Goal: Task Accomplishment & Management: Use online tool/utility

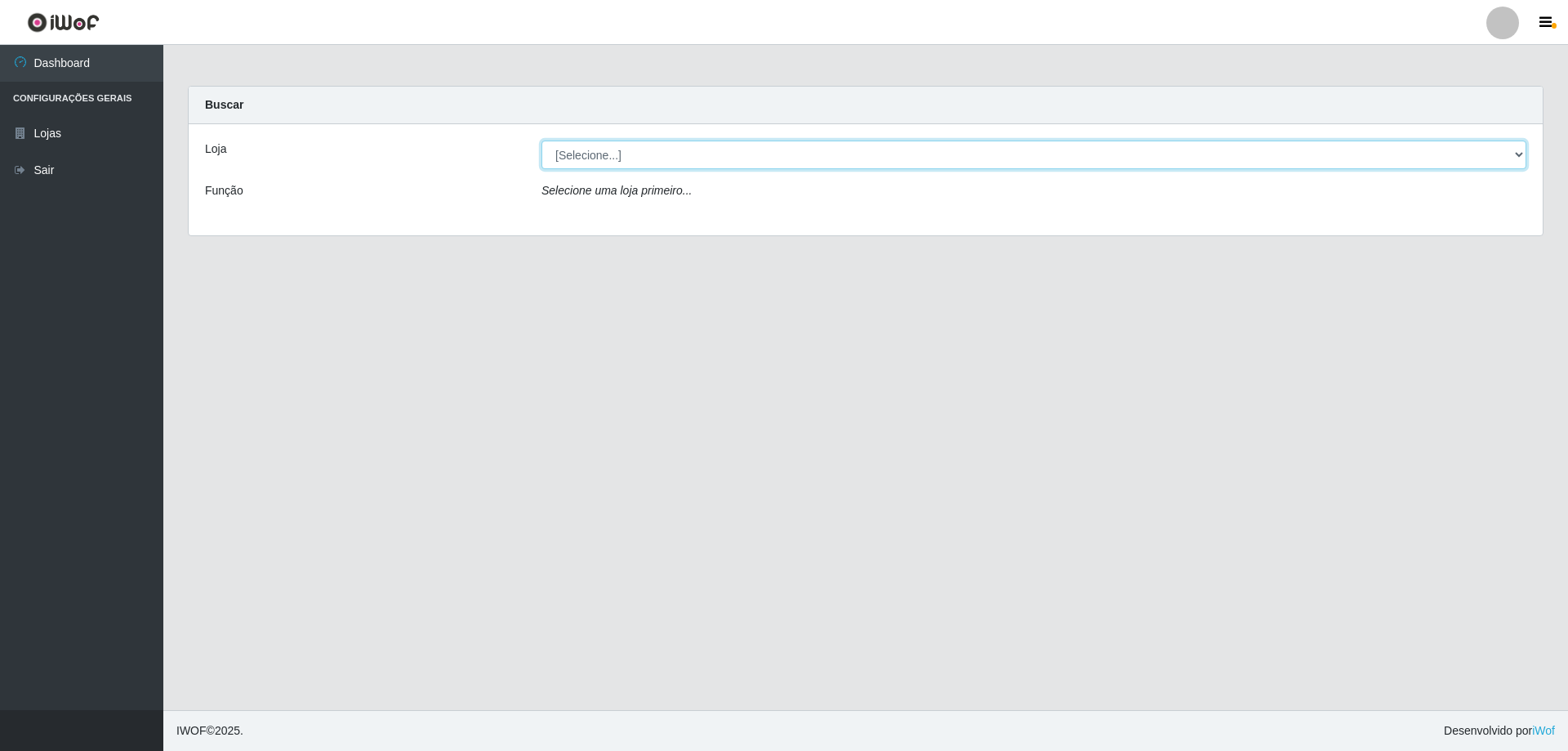
click at [599, 161] on select "[Selecione...] Atacado Vem - [STREET_ADDRESS]" at bounding box center [1035, 155] width 986 height 28
select select "461"
click at [542, 141] on select "[Selecione...] Atacado Vem - [STREET_ADDRESS]" at bounding box center [1035, 155] width 986 height 28
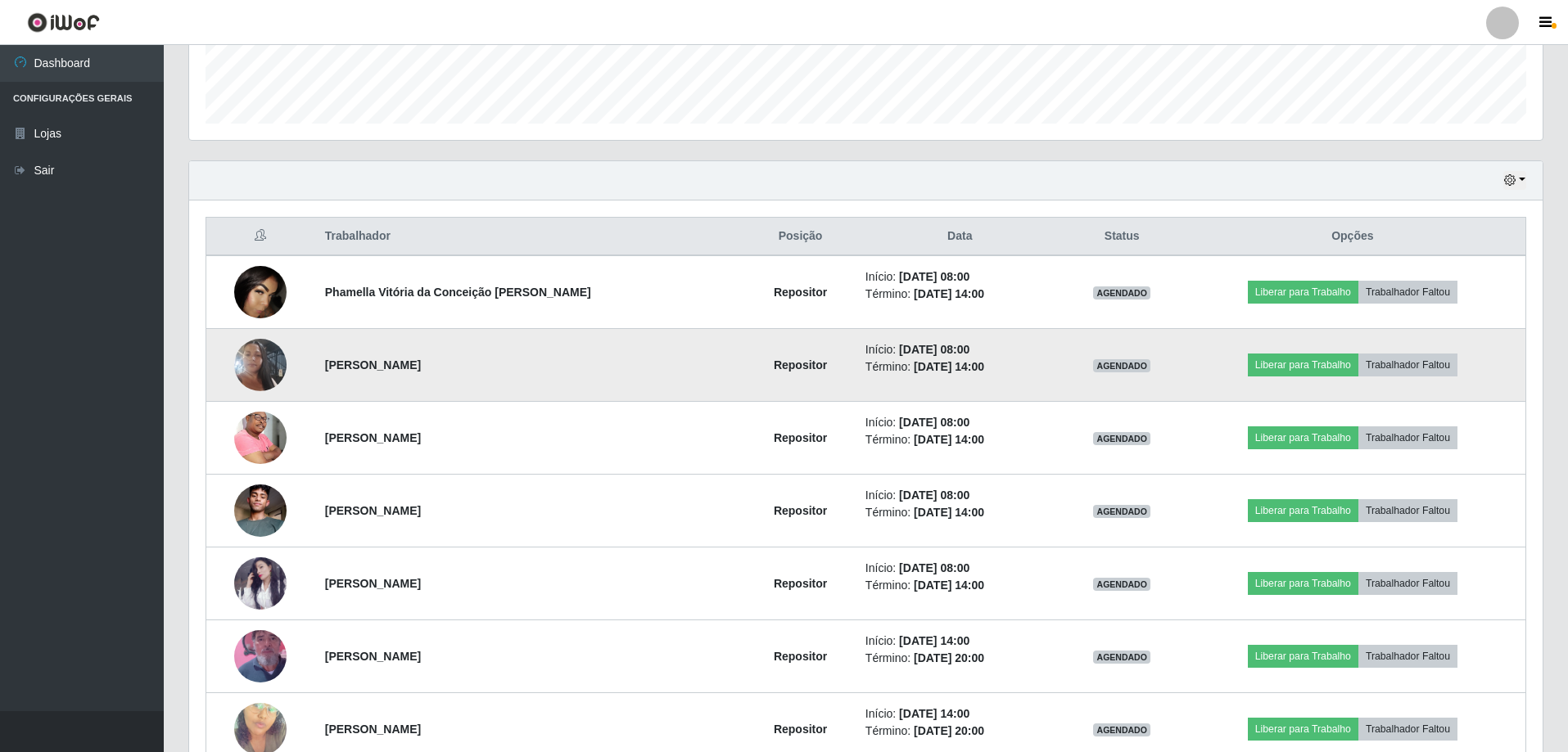
scroll to position [491, 0]
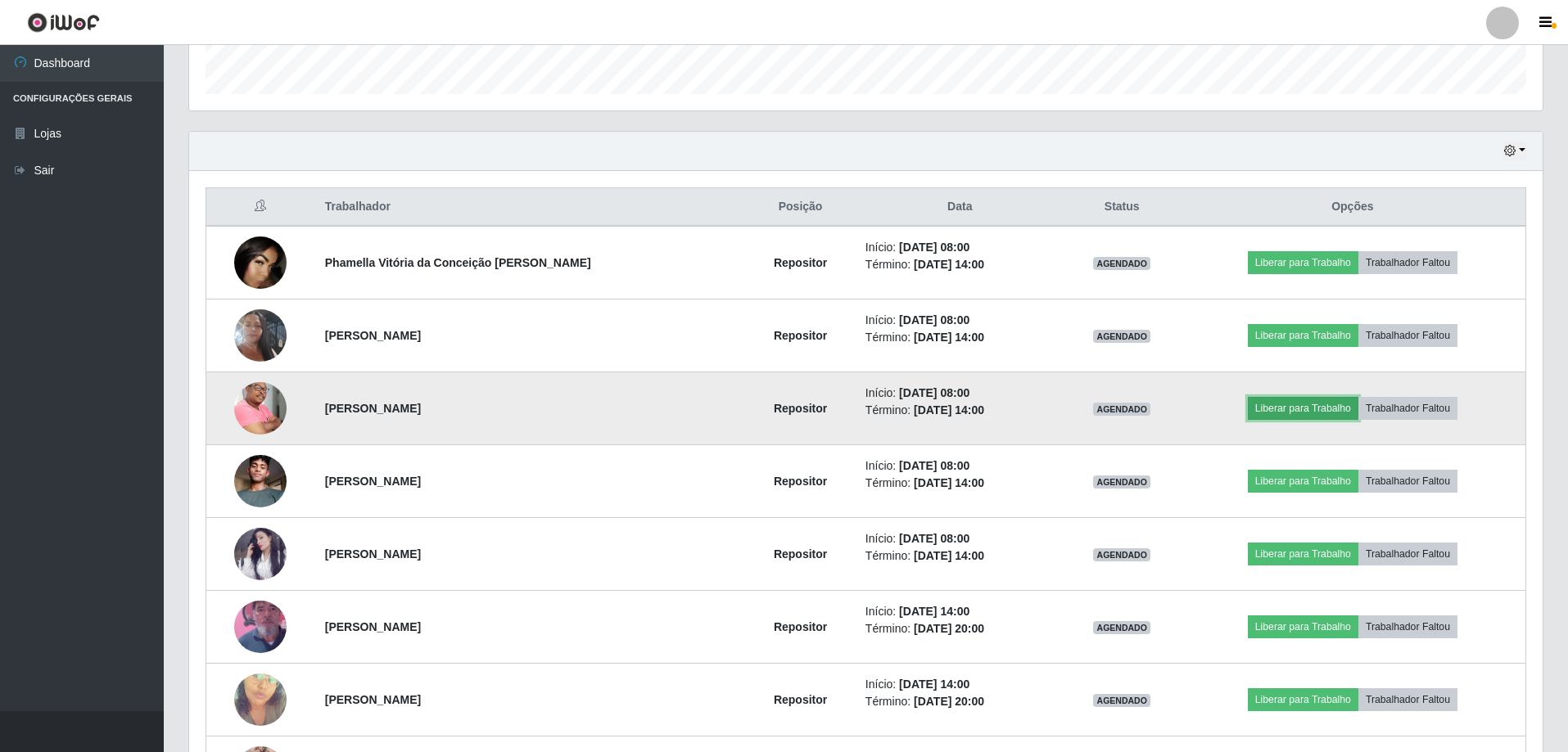
click at [1302, 405] on button "Liberar para Trabalho" at bounding box center [1303, 408] width 111 height 23
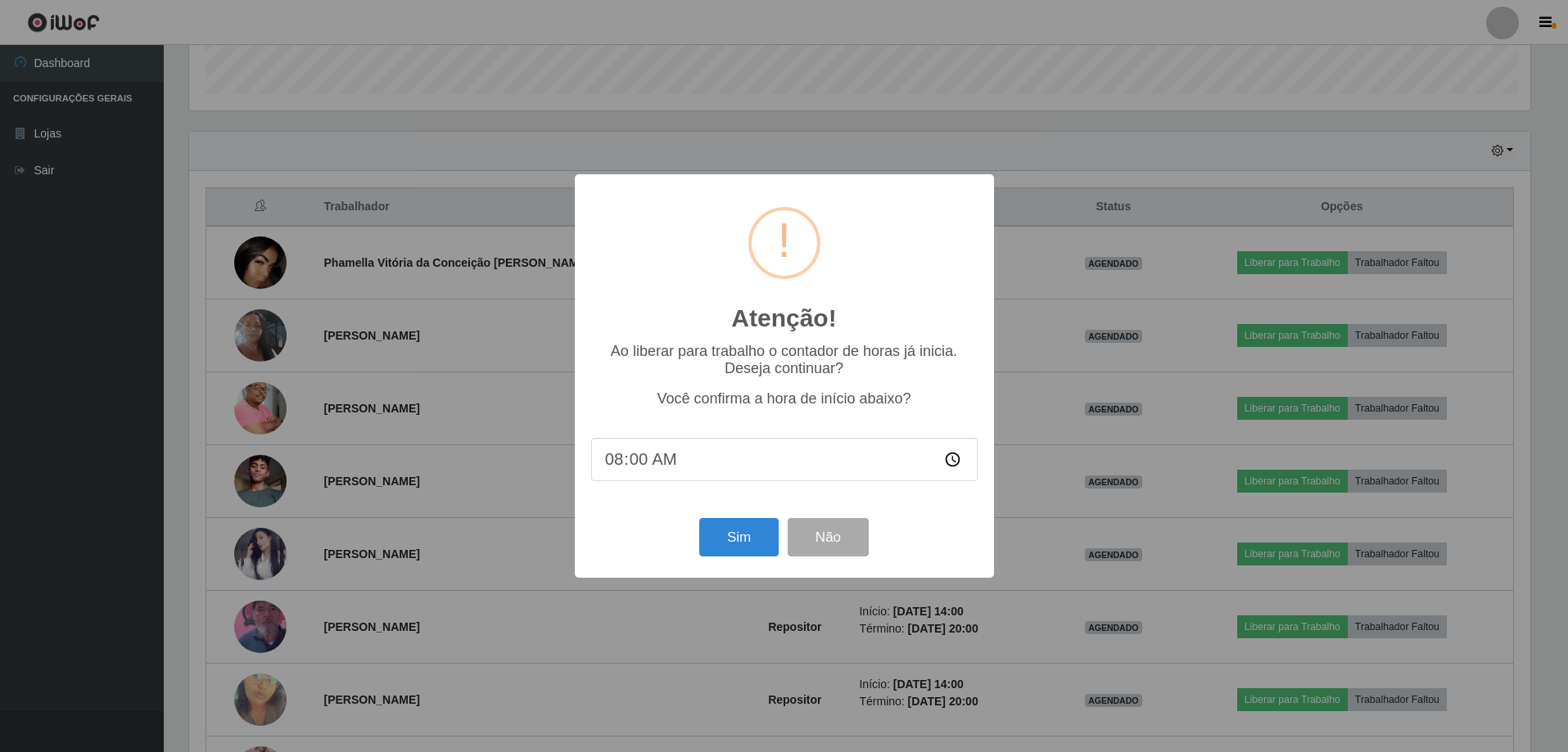
scroll to position [340, 1345]
click at [717, 542] on button "Sim" at bounding box center [740, 537] width 80 height 38
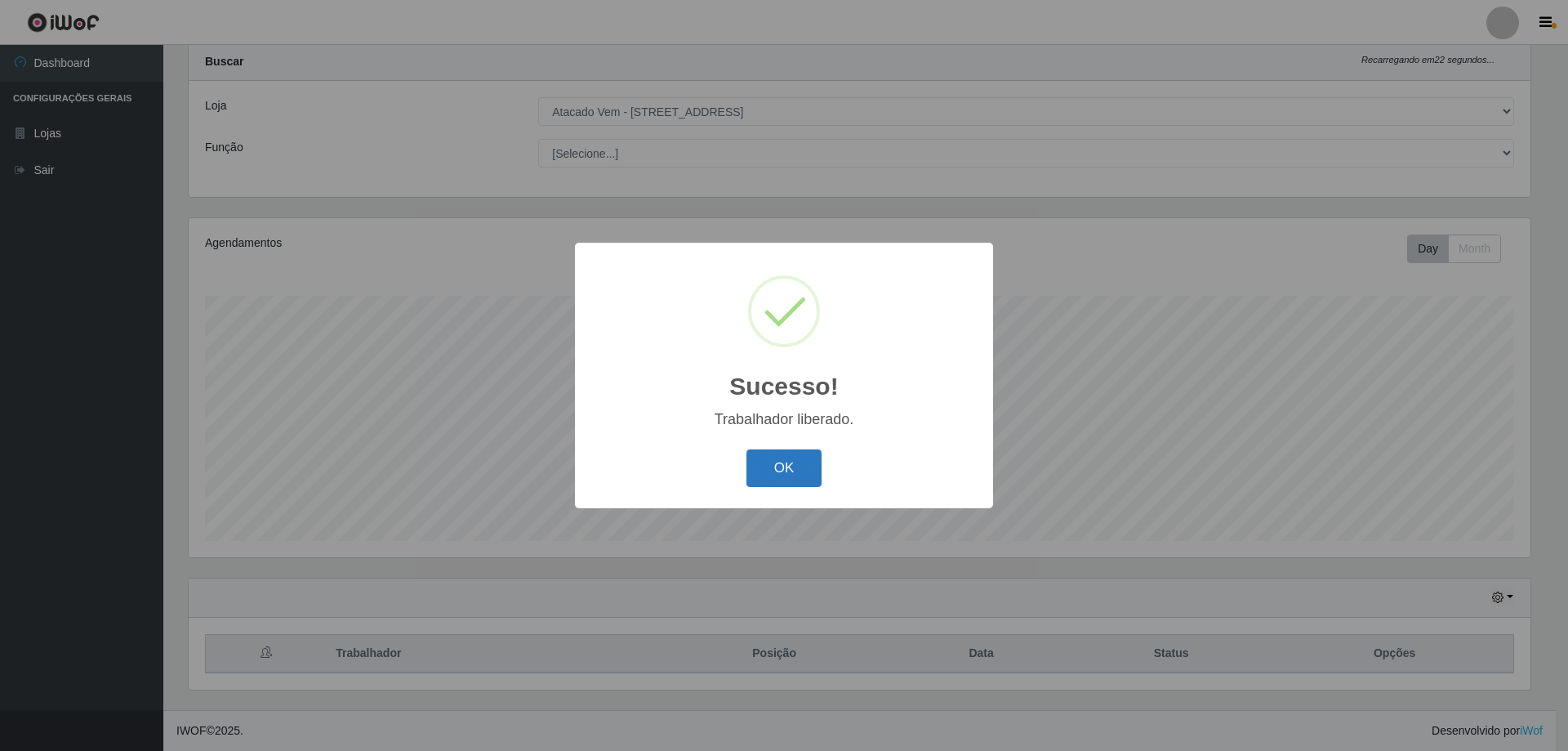
click at [815, 476] on button "OK" at bounding box center [784, 469] width 76 height 38
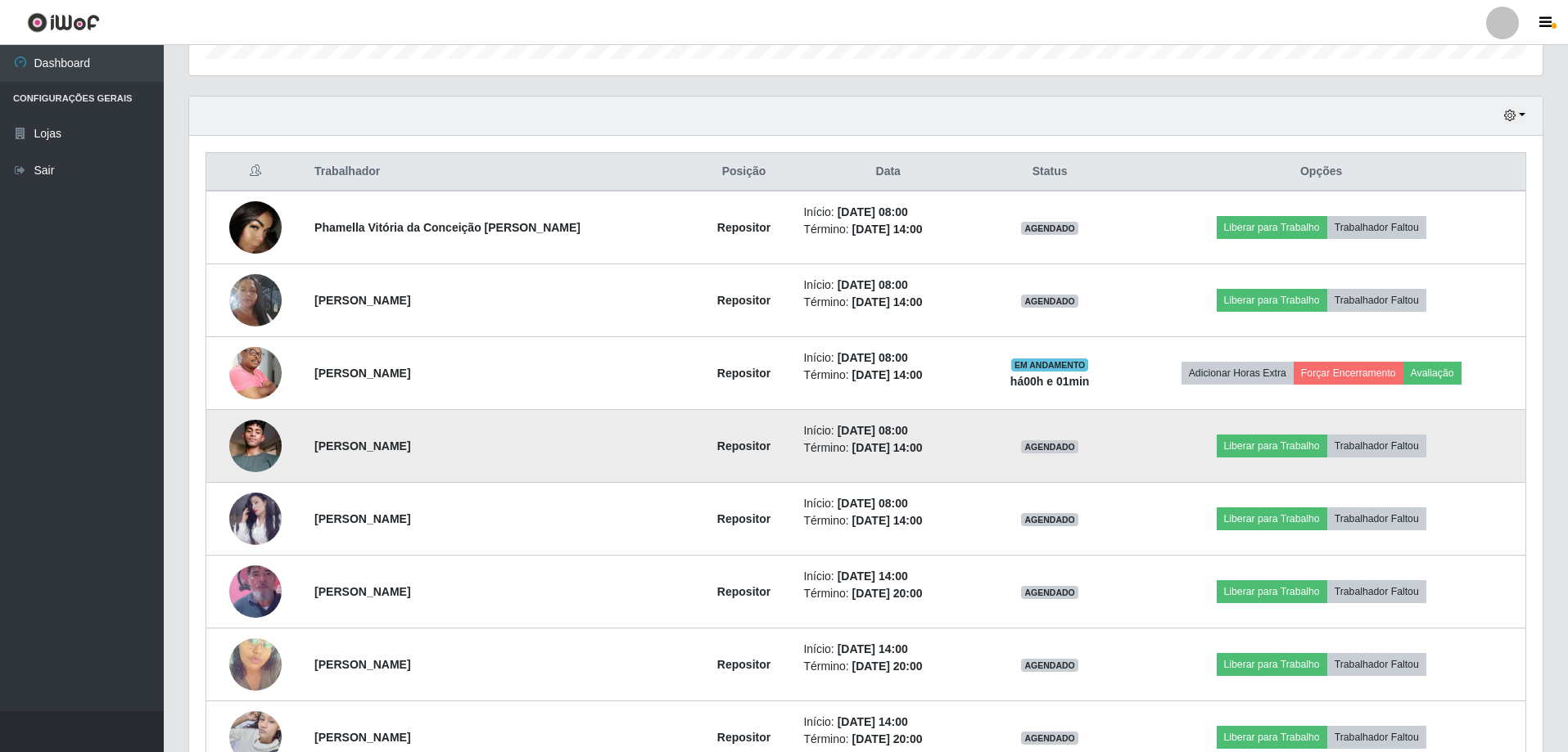
scroll to position [491, 0]
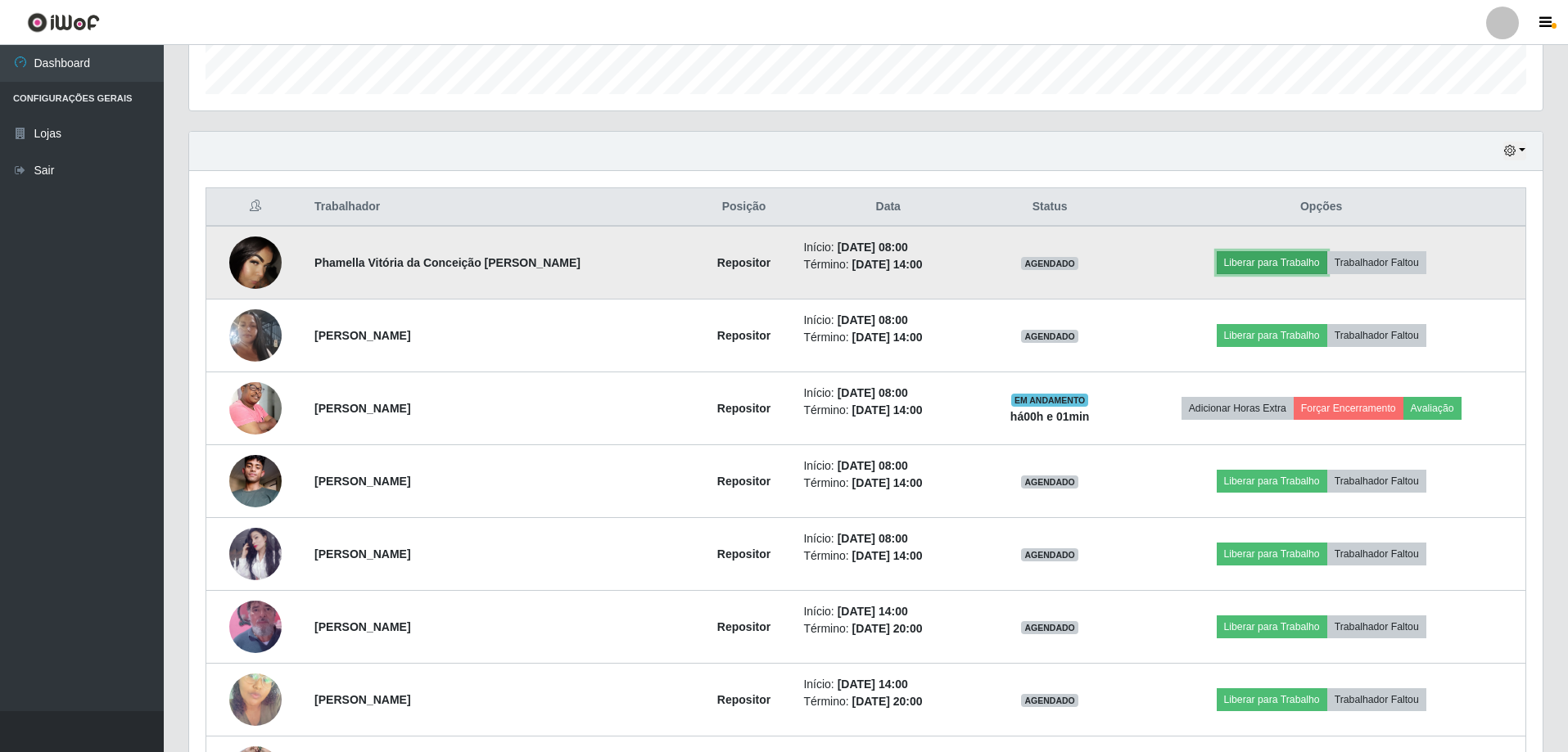
click at [1227, 270] on button "Liberar para Trabalho" at bounding box center [1272, 263] width 111 height 23
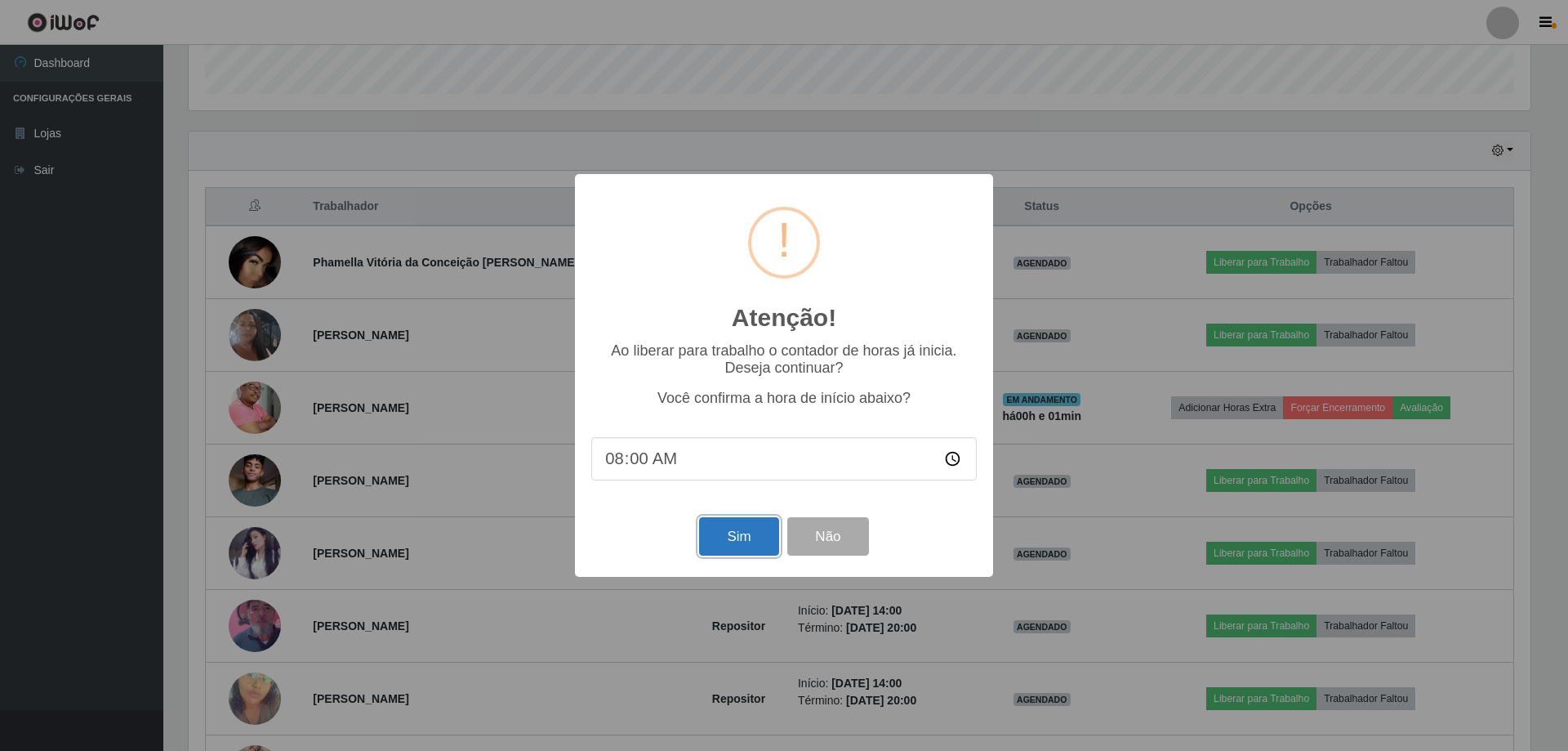
click at [772, 533] on button "Sim" at bounding box center [739, 536] width 79 height 38
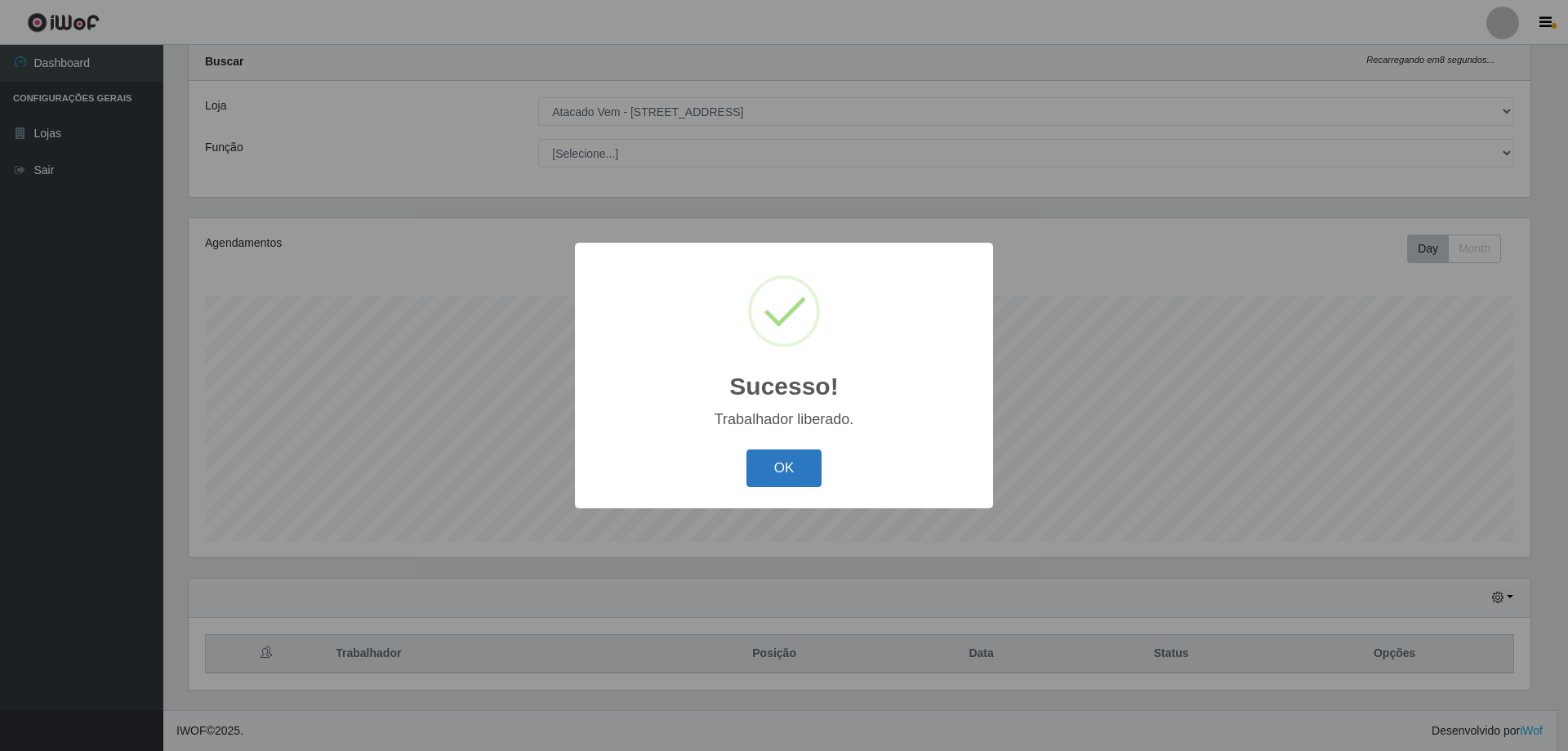
drag, startPoint x: 761, startPoint y: 470, endPoint x: 748, endPoint y: 467, distance: 13.3
click at [763, 470] on button "OK" at bounding box center [784, 469] width 76 height 38
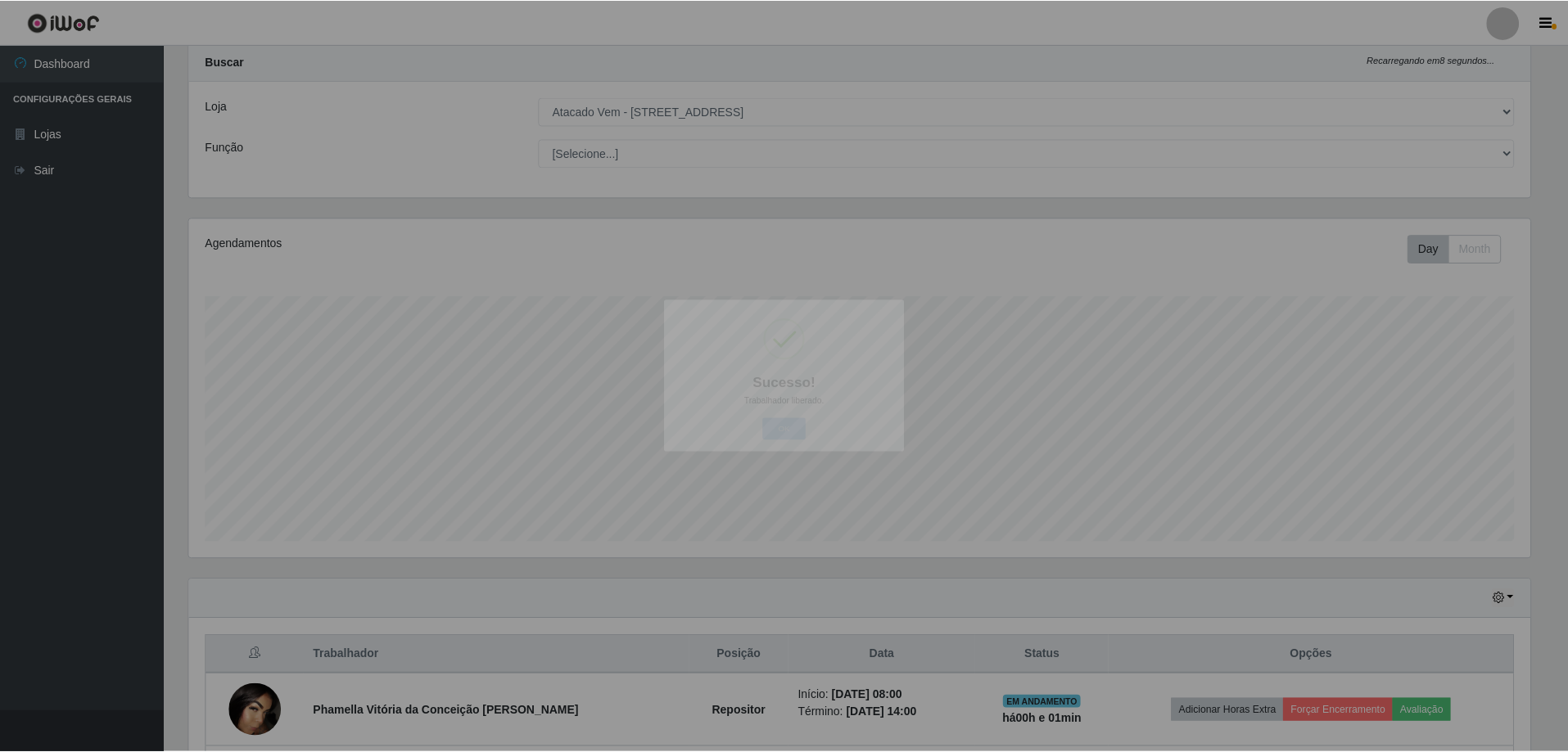
scroll to position [0, 0]
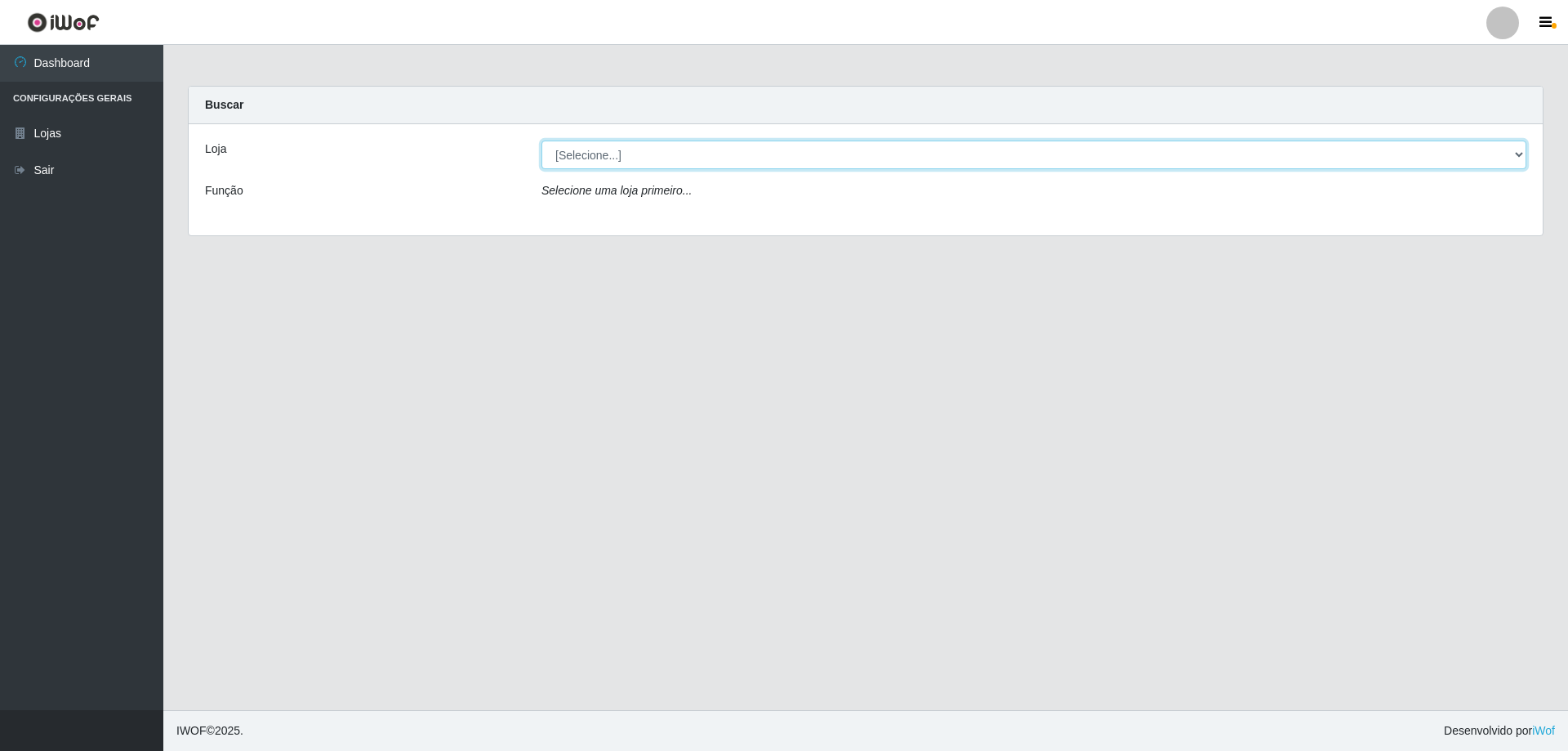
click at [645, 159] on select "[Selecione...] Atacado Vem - [STREET_ADDRESS]" at bounding box center [1035, 155] width 986 height 28
select select "461"
click at [542, 141] on select "[Selecione...] Atacado Vem - [STREET_ADDRESS]" at bounding box center [1035, 155] width 986 height 28
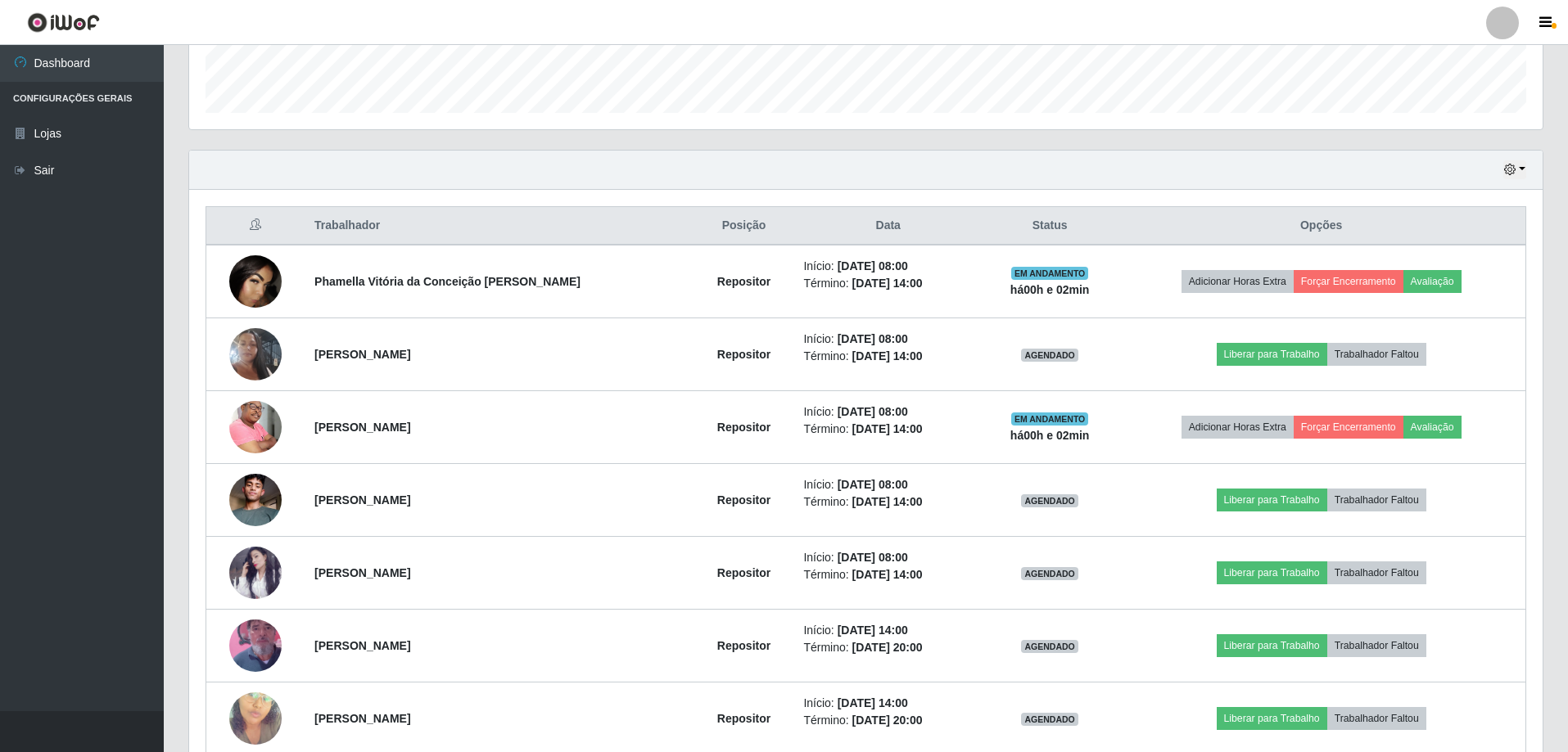
scroll to position [654, 0]
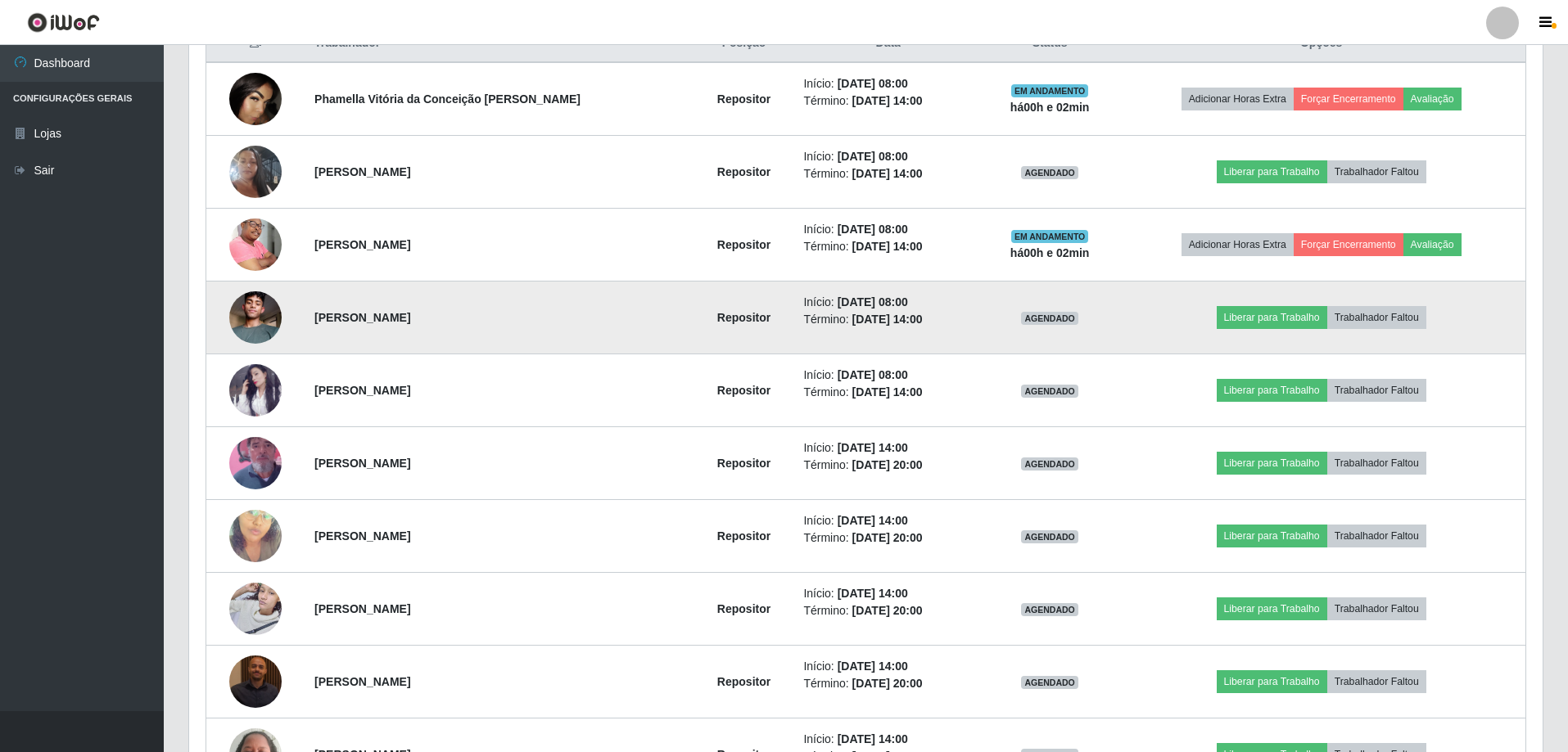
click at [1205, 315] on td "Liberar para Trabalho Trabalhador Faltou" at bounding box center [1321, 318] width 408 height 73
click at [1242, 314] on button "Liberar para Trabalho" at bounding box center [1272, 317] width 111 height 23
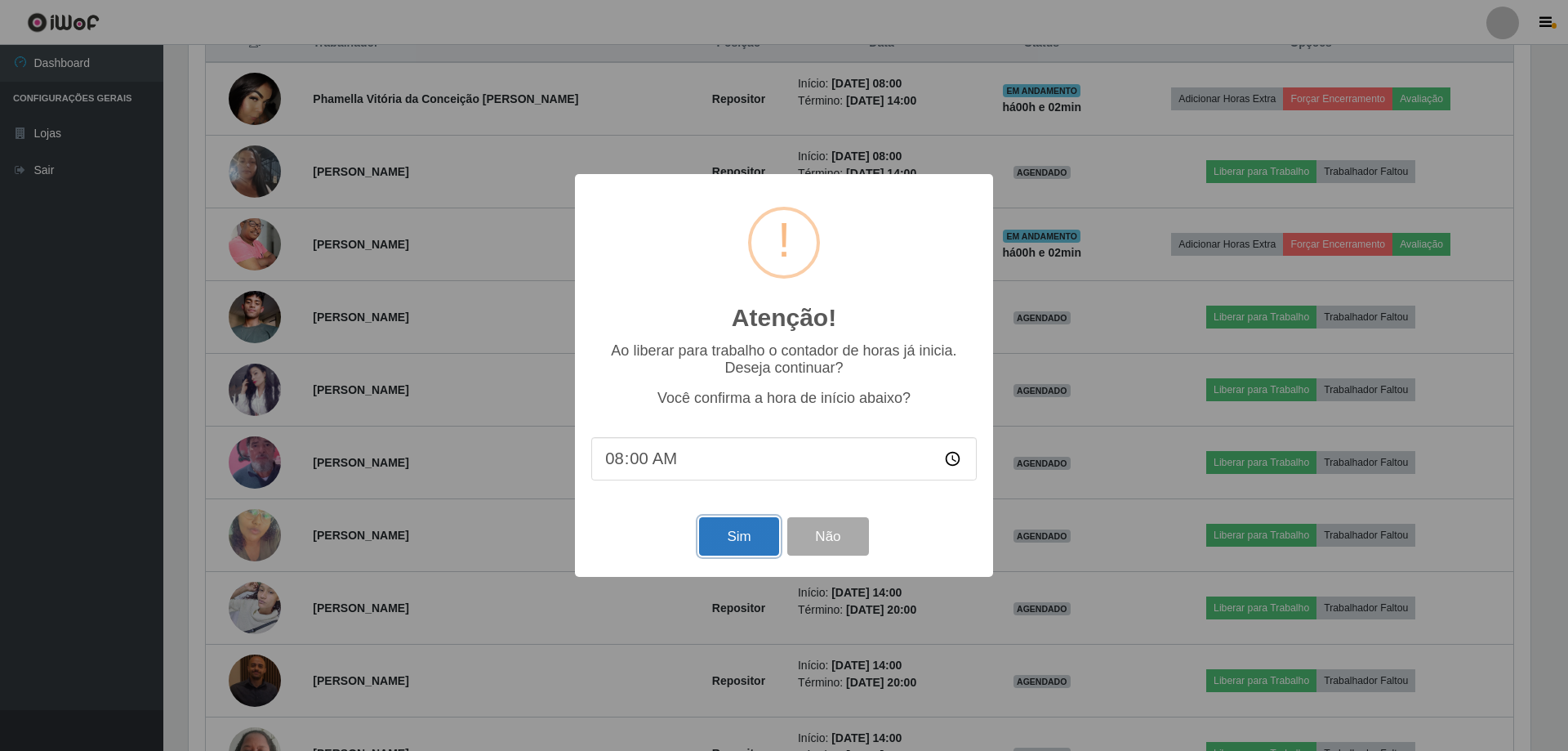
click at [737, 540] on button "Sim" at bounding box center [739, 536] width 79 height 38
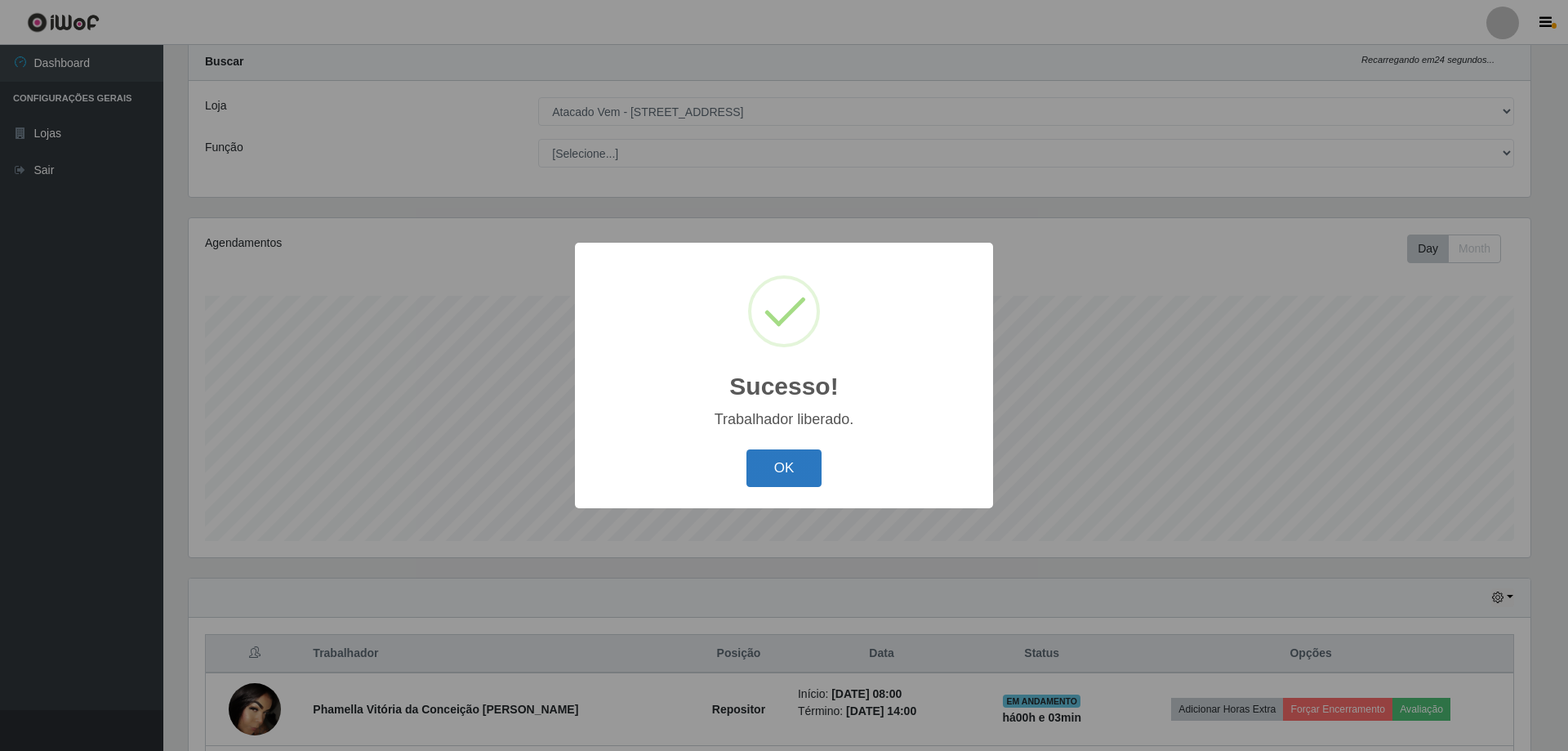
click at [774, 464] on button "OK" at bounding box center [784, 469] width 76 height 38
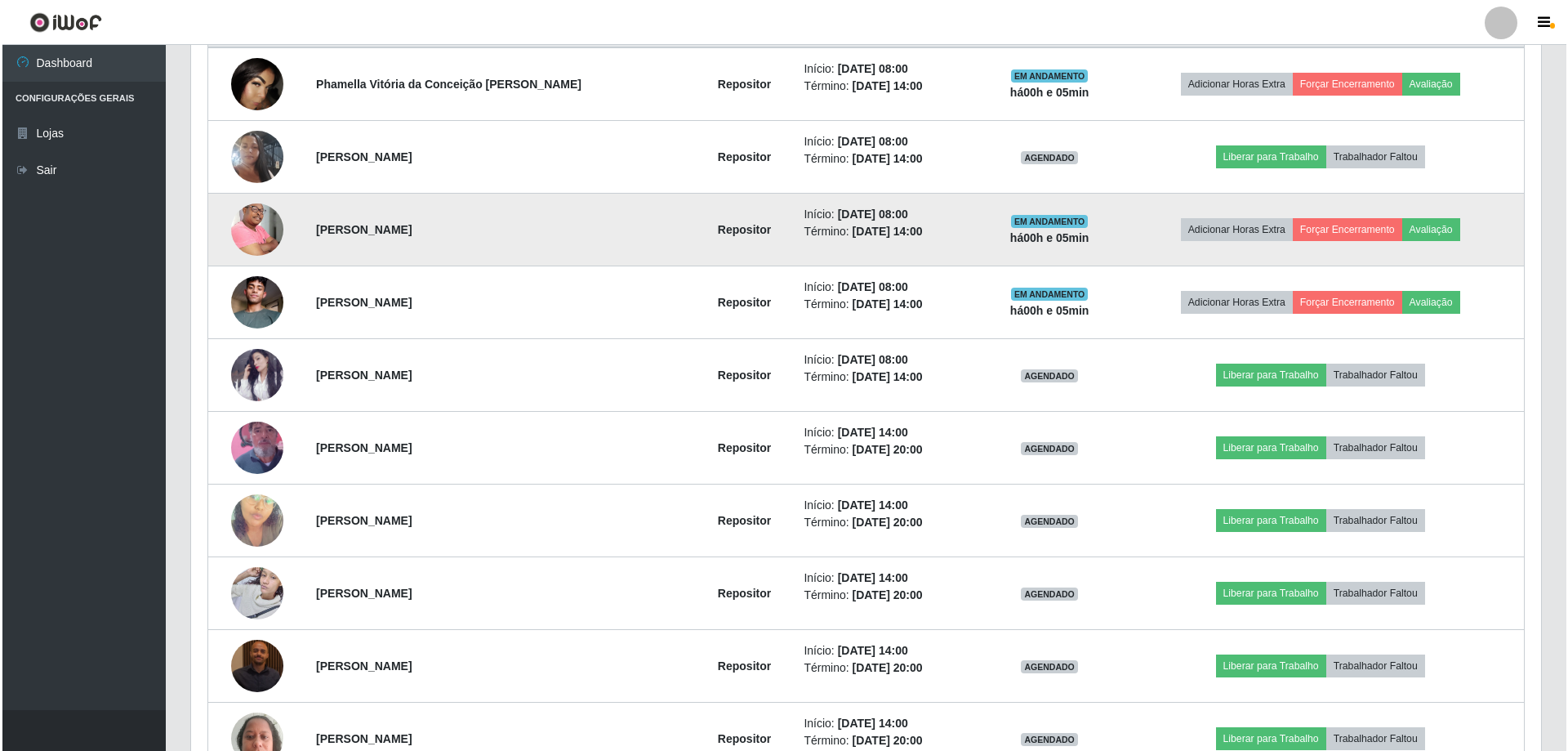
scroll to position [697, 0]
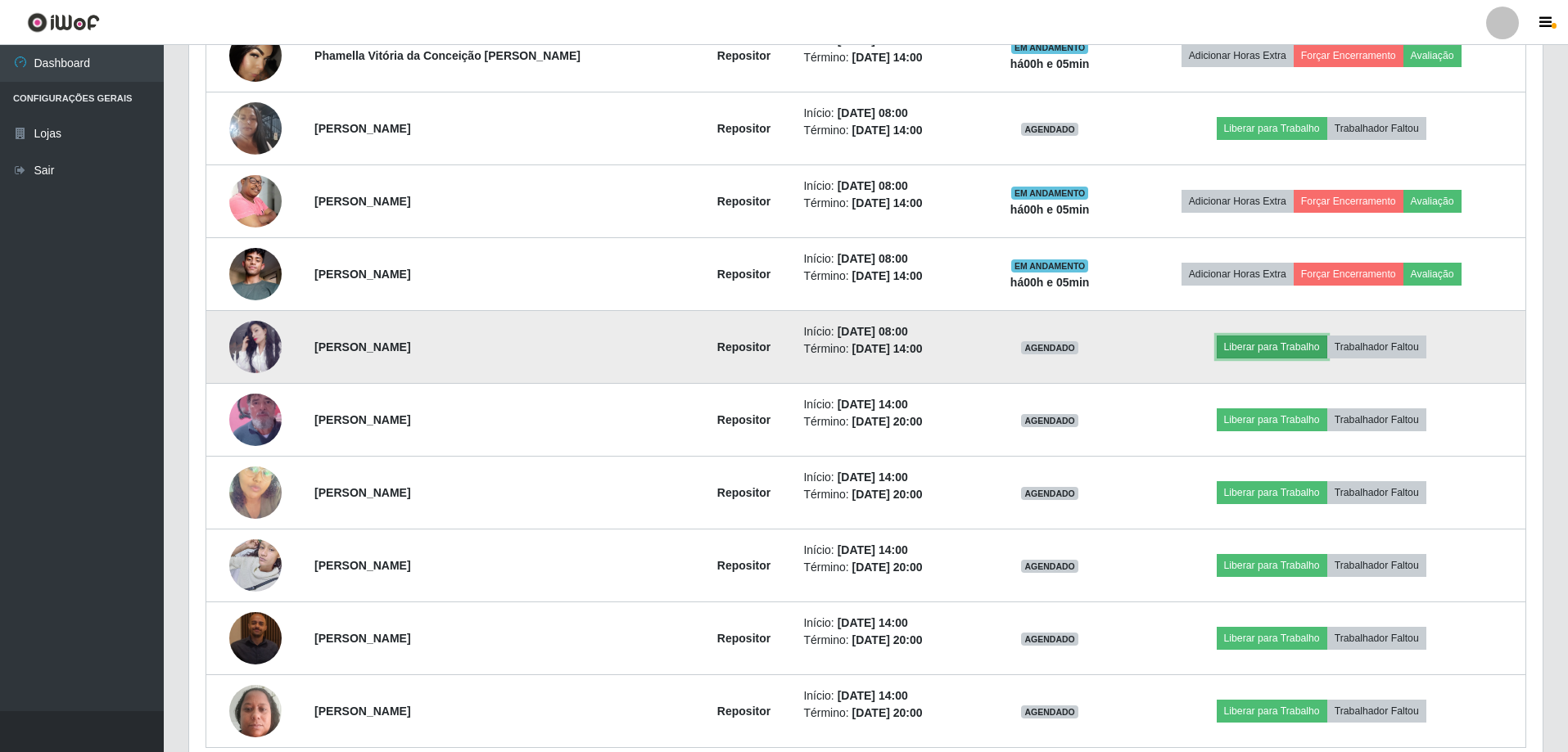
click at [1226, 342] on button "Liberar para Trabalho" at bounding box center [1272, 347] width 111 height 23
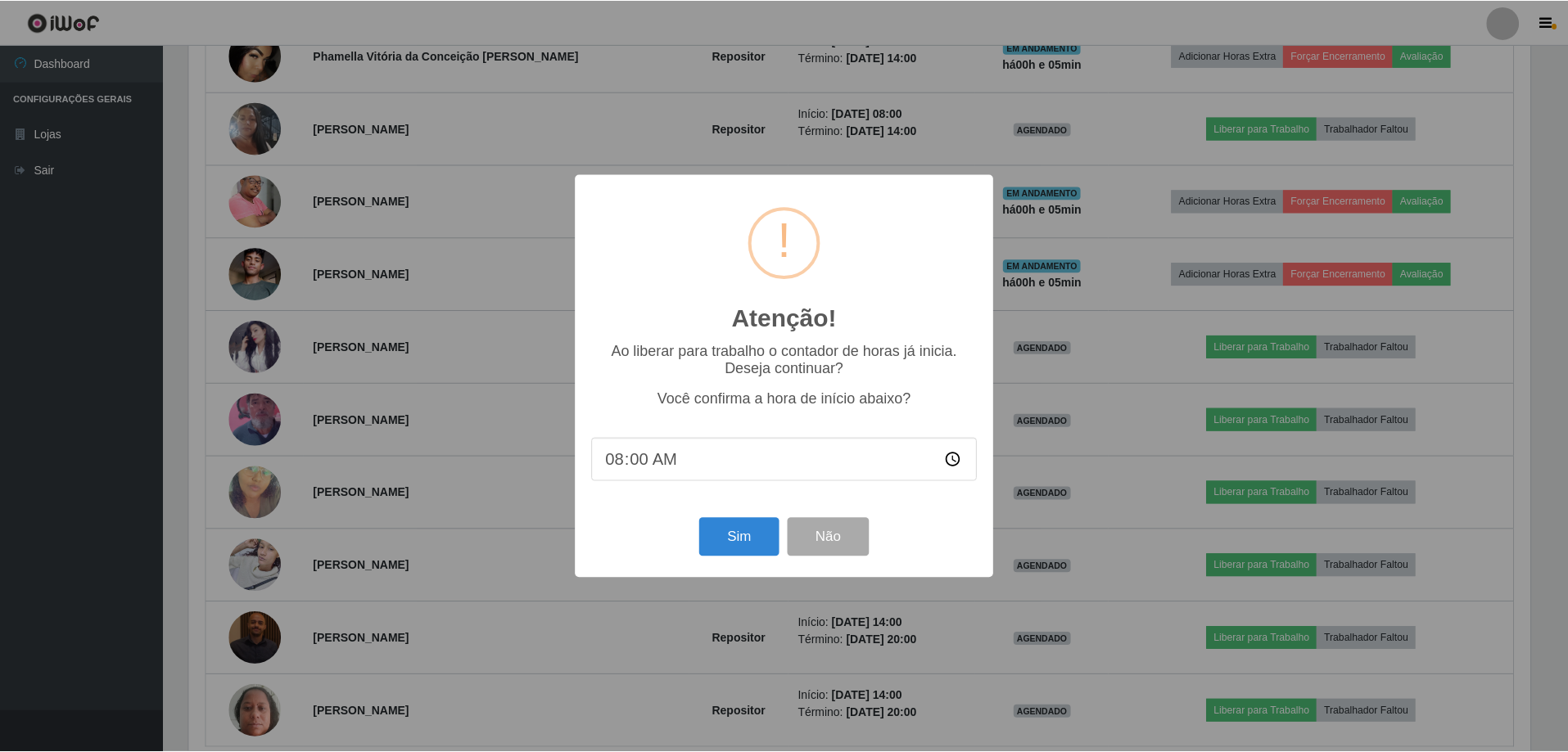
scroll to position [340, 1345]
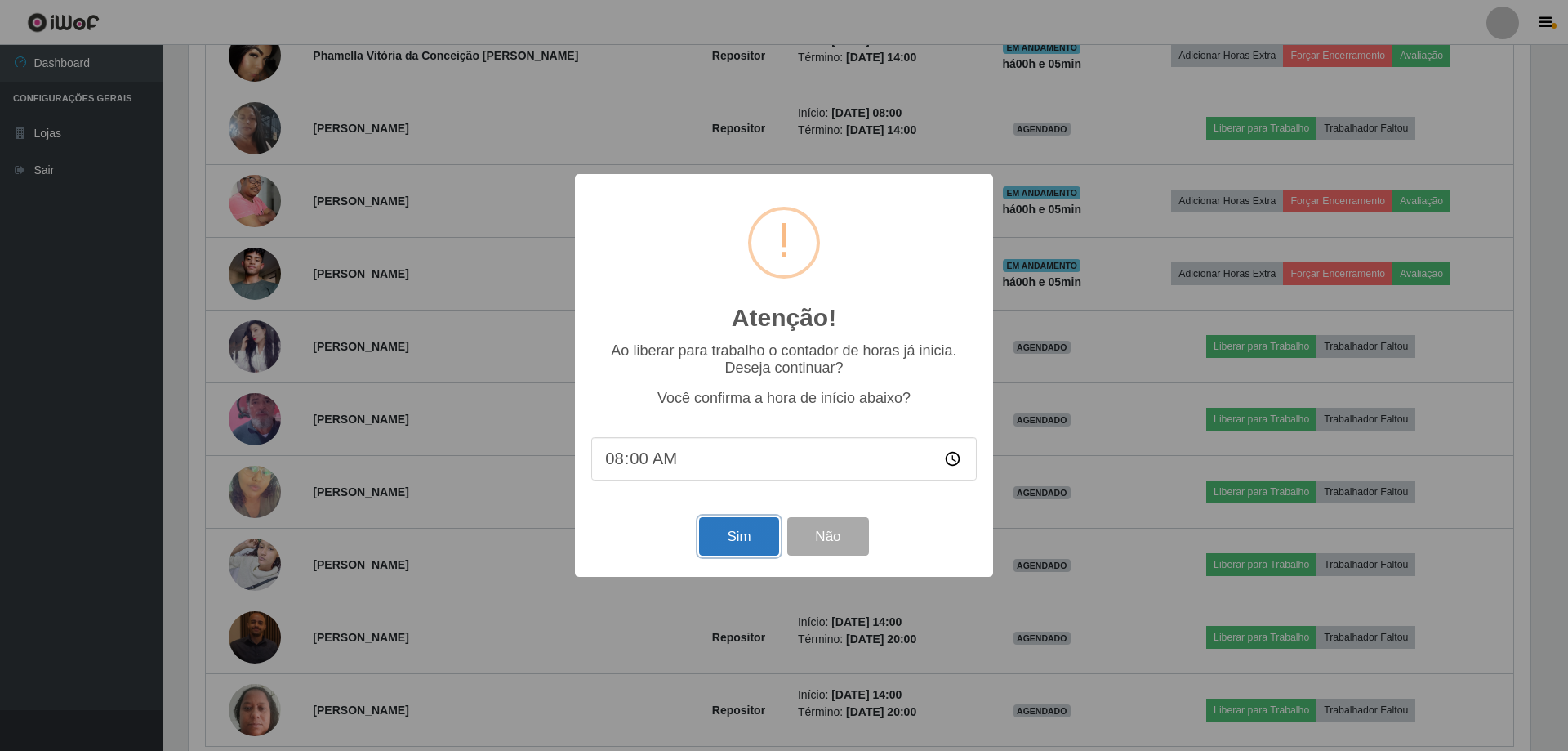
drag, startPoint x: 729, startPoint y: 544, endPoint x: 786, endPoint y: 540, distance: 57.1
click at [730, 544] on button "Sim" at bounding box center [739, 536] width 79 height 38
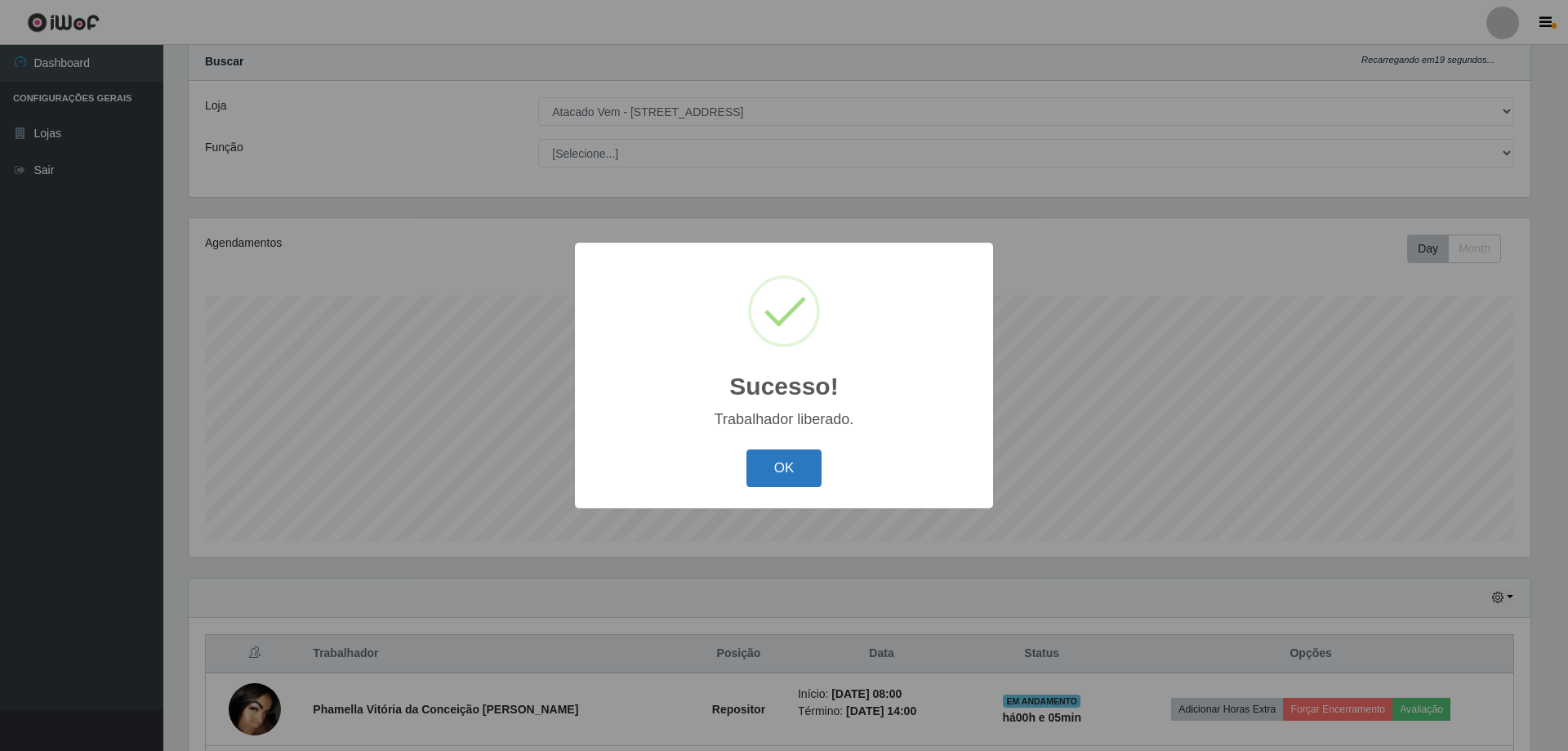
click at [773, 475] on button "OK" at bounding box center [784, 469] width 76 height 38
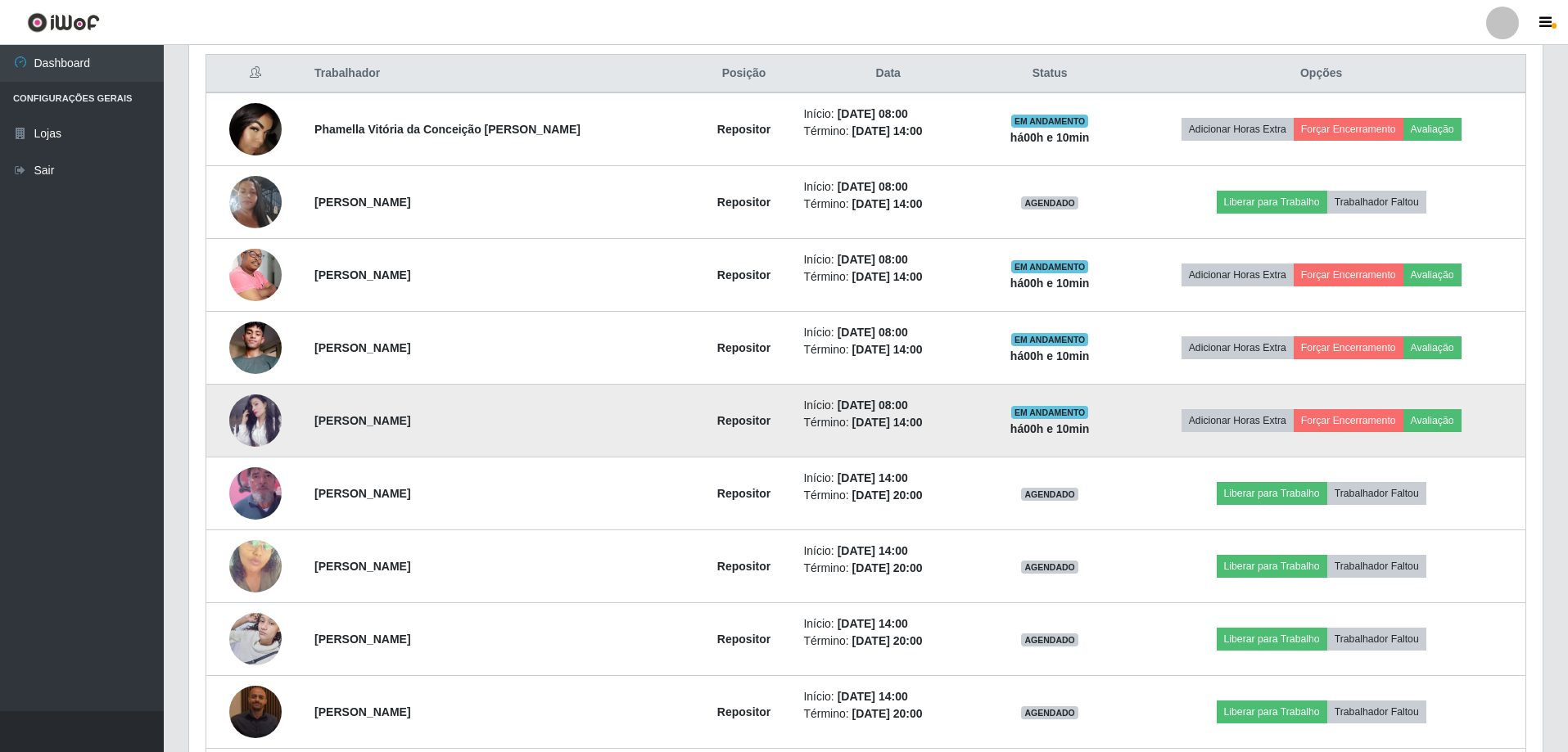
scroll to position [534, 0]
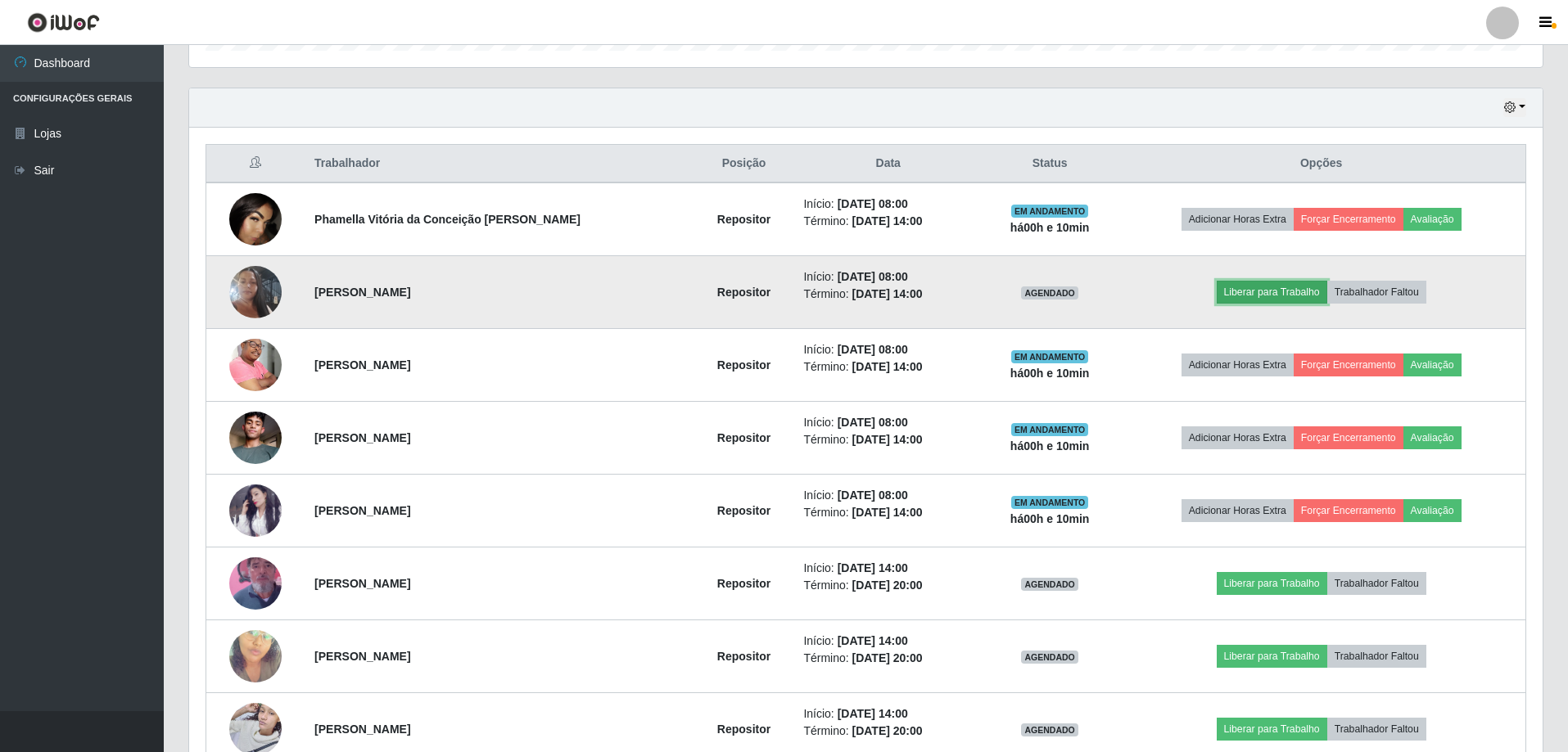
click at [1234, 292] on button "Liberar para Trabalho" at bounding box center [1272, 292] width 111 height 23
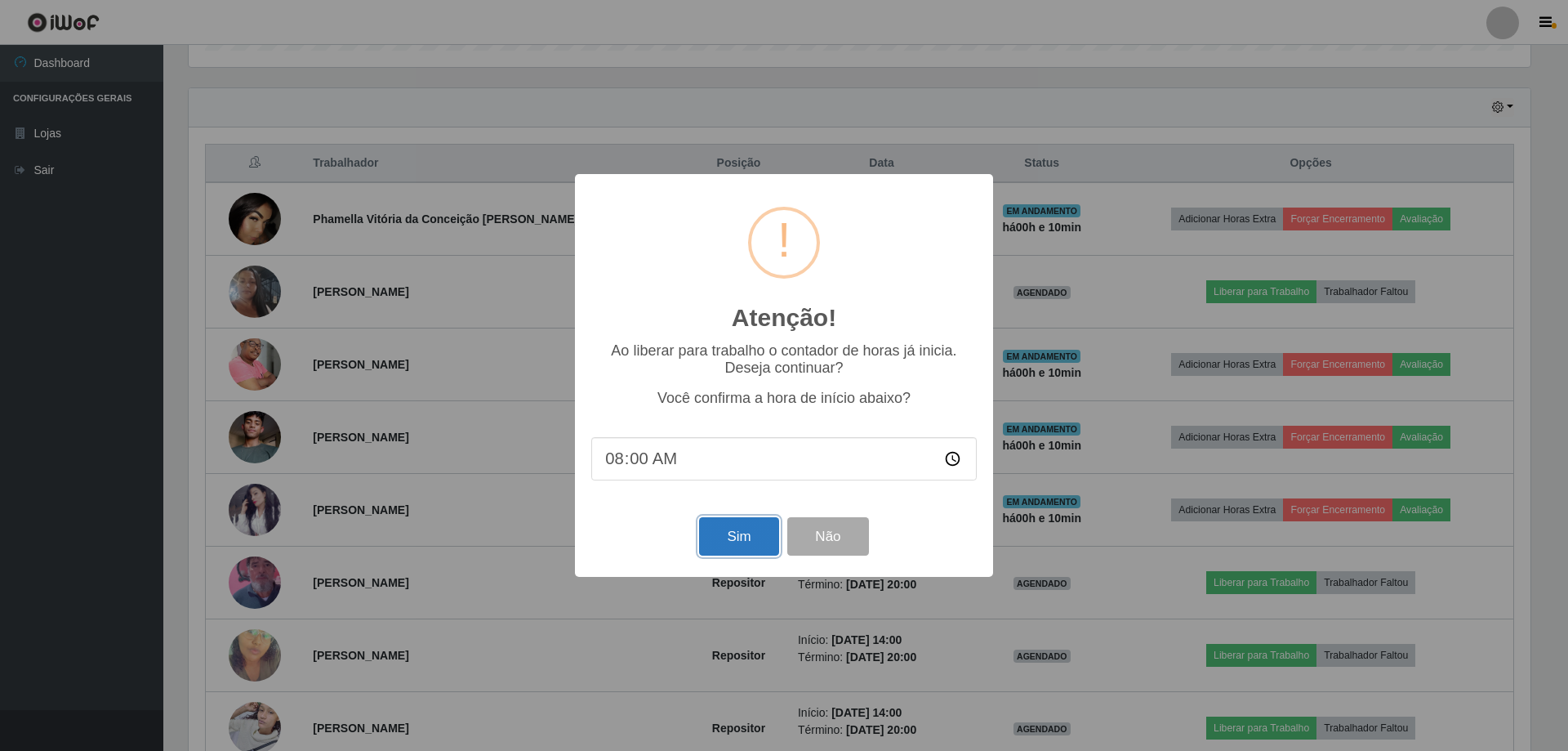
click at [739, 544] on button "Sim" at bounding box center [739, 536] width 79 height 38
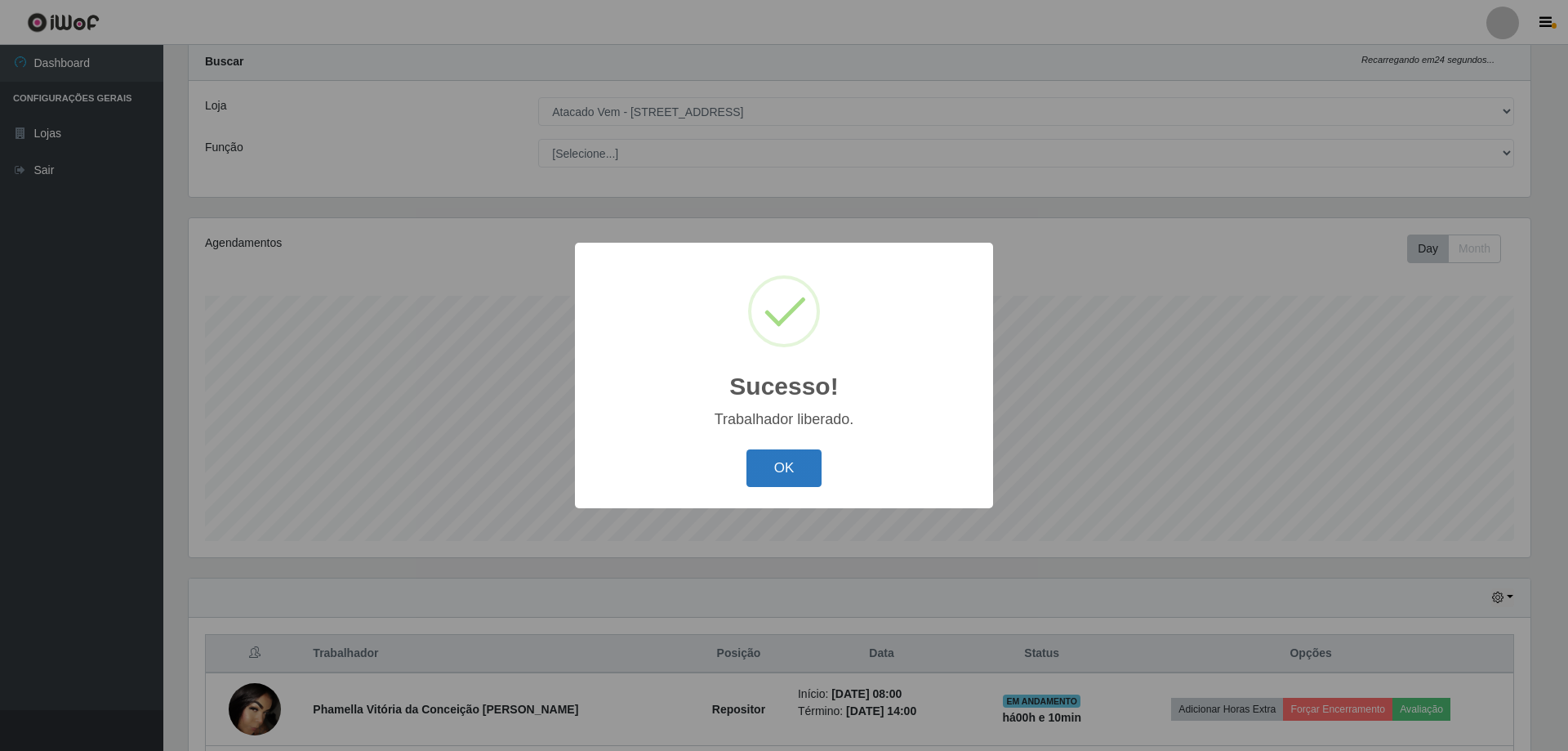
click at [787, 482] on button "OK" at bounding box center [784, 469] width 76 height 38
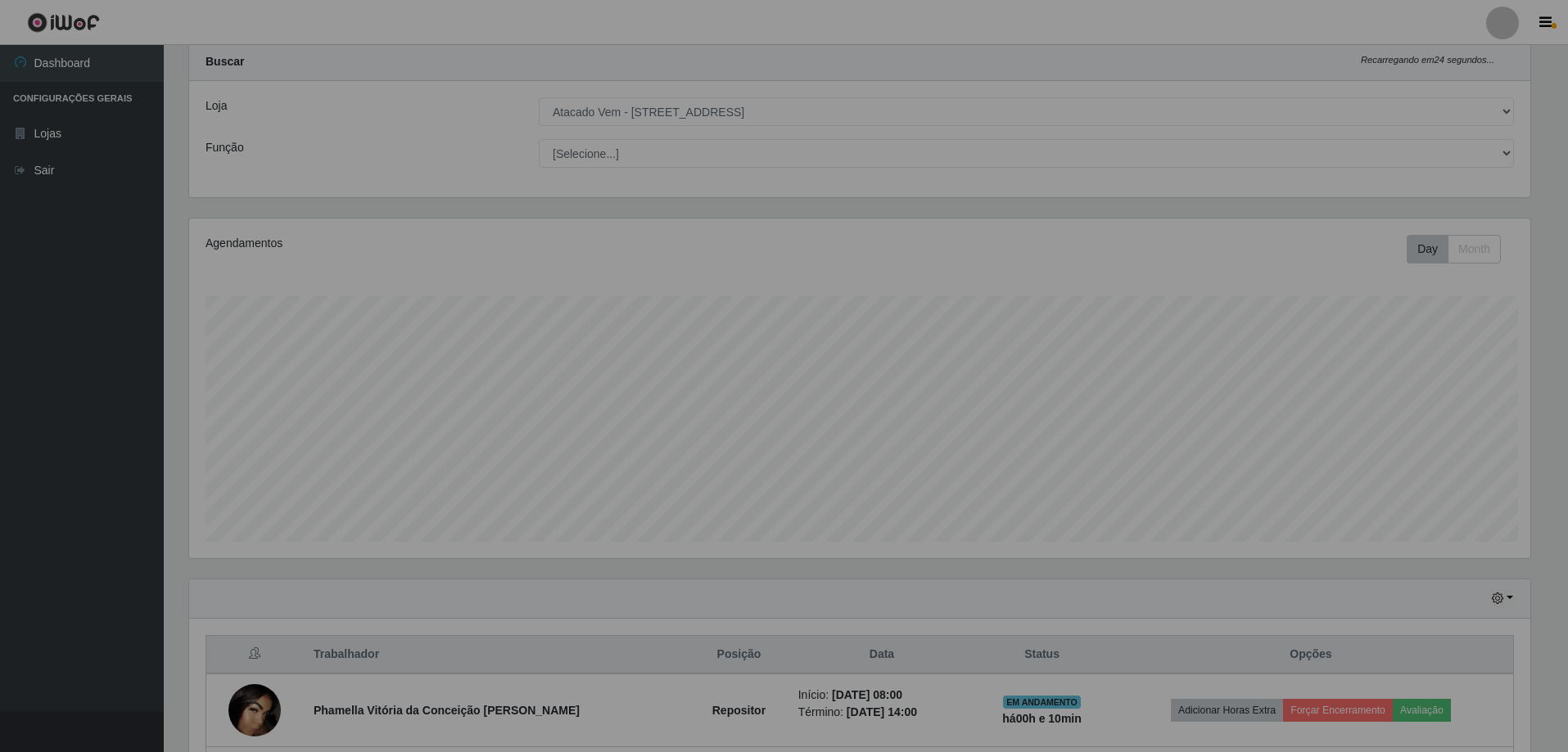
scroll to position [340, 1354]
